Goal: Task Accomplishment & Management: Manage account settings

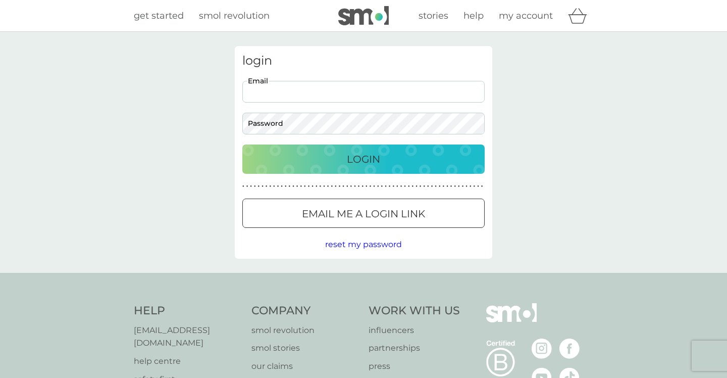
type input "[EMAIL_ADDRESS][DOMAIN_NAME]"
click at [364, 159] on button "Login" at bounding box center [363, 158] width 242 height 29
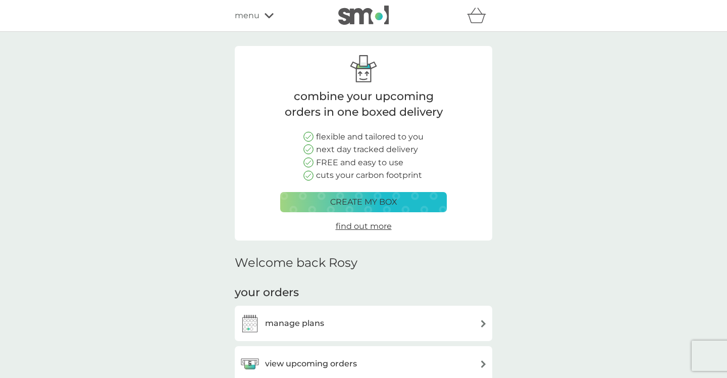
click at [299, 361] on h3 "view upcoming orders" at bounding box center [311, 363] width 92 height 13
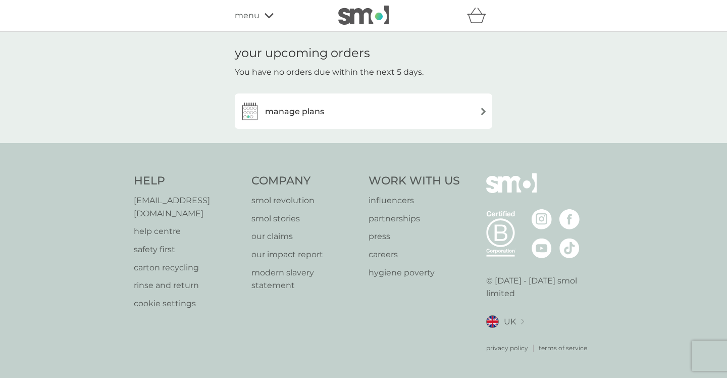
click at [300, 111] on h3 "manage plans" at bounding box center [294, 111] width 59 height 13
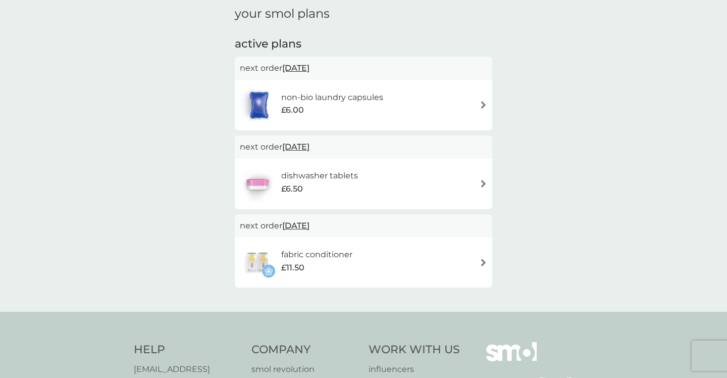
scroll to position [145, 0]
click at [367, 254] on div "fabric conditioner £11.50" at bounding box center [363, 260] width 247 height 35
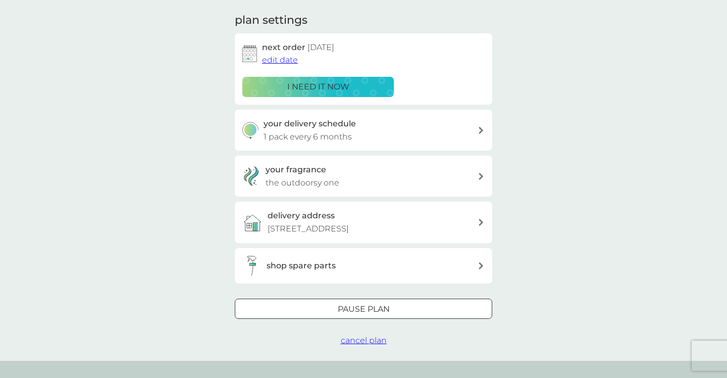
scroll to position [138, 0]
click at [362, 313] on div at bounding box center [363, 307] width 36 height 11
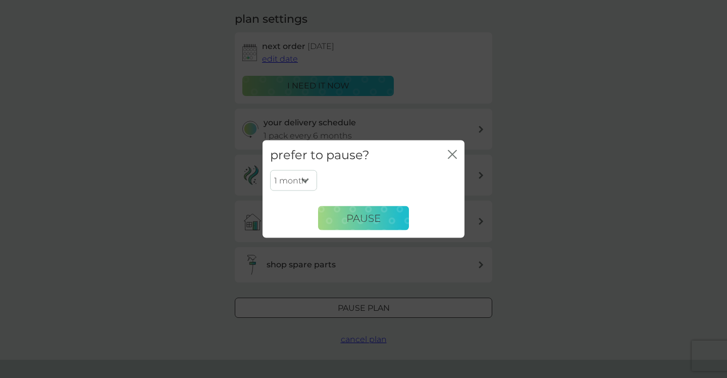
select select "6"
click at [357, 216] on span "Pause" at bounding box center [363, 218] width 34 height 12
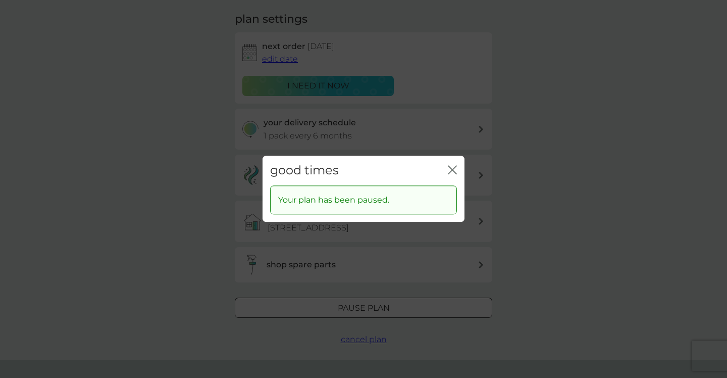
click at [453, 169] on icon "close" at bounding box center [454, 170] width 4 height 8
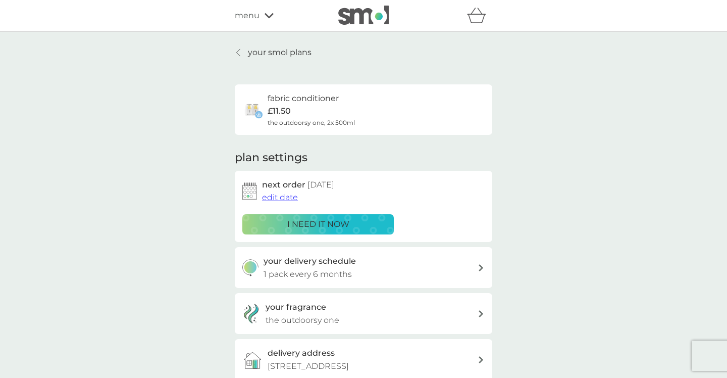
scroll to position [0, 0]
click at [276, 54] on p "your smol plans" at bounding box center [280, 52] width 64 height 13
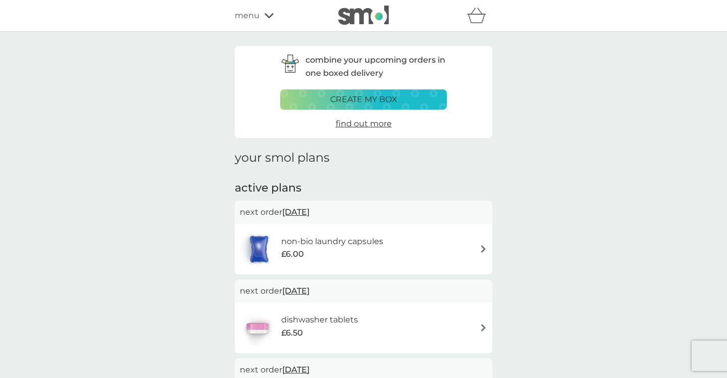
click at [408, 246] on div "non-bio laundry capsules £6.00" at bounding box center [363, 248] width 247 height 35
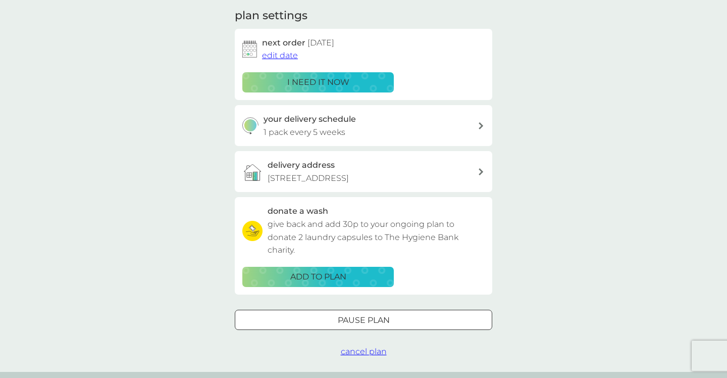
scroll to position [142, 0]
click at [364, 325] on div at bounding box center [363, 319] width 36 height 11
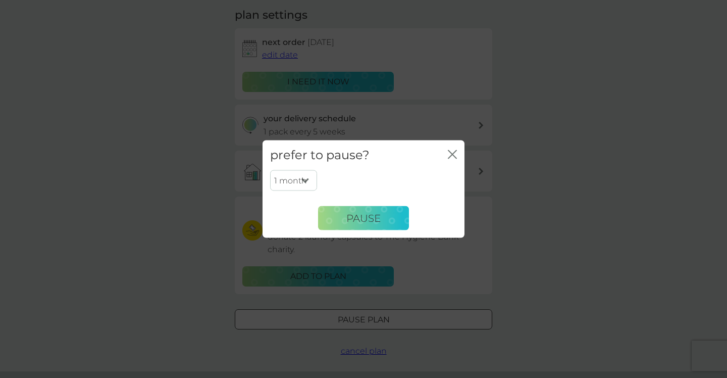
select select "6"
click at [356, 216] on span "Pause" at bounding box center [363, 218] width 34 height 12
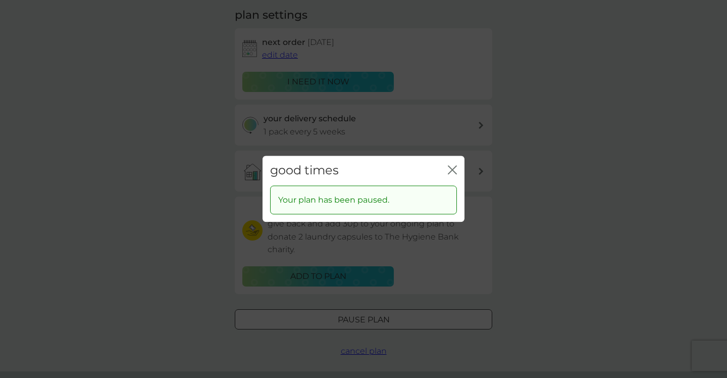
click at [452, 170] on icon "close" at bounding box center [450, 170] width 4 height 8
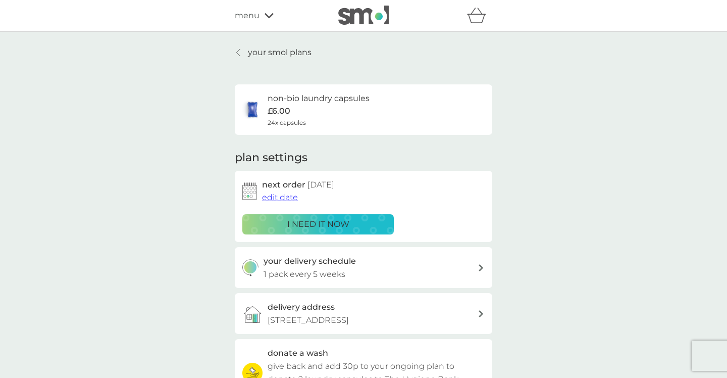
scroll to position [0, 0]
click at [303, 51] on p "your smol plans" at bounding box center [280, 52] width 64 height 13
